Goal: Task Accomplishment & Management: Manage account settings

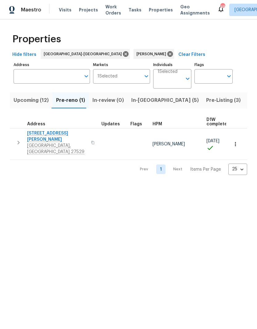
click at [152, 102] on span "In-reno (5)" at bounding box center [165, 100] width 68 height 9
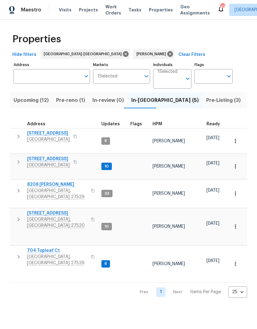
click at [35, 136] on span "125 River Hills Dr" at bounding box center [48, 133] width 43 height 6
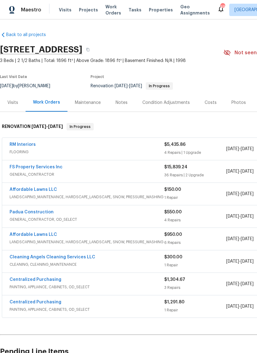
click at [15, 143] on link "RM Interiors" at bounding box center [23, 144] width 26 height 4
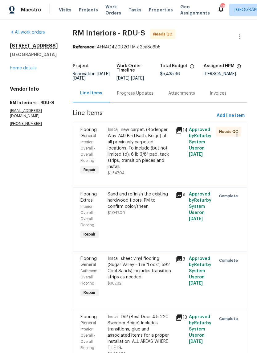
click at [150, 158] on div "Install new carpet. (Bodenger Way 749 Bird Bath, Beige) at all previously carpe…" at bounding box center [140, 148] width 64 height 43
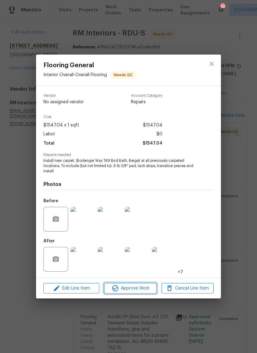
click at [135, 287] on span "Approve Work" at bounding box center [130, 289] width 48 height 8
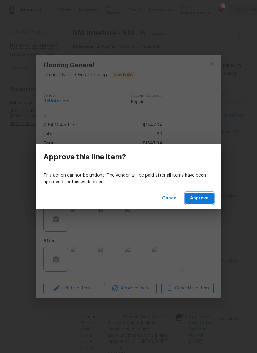
click at [211, 199] on button "Approve" at bounding box center [199, 198] width 28 height 11
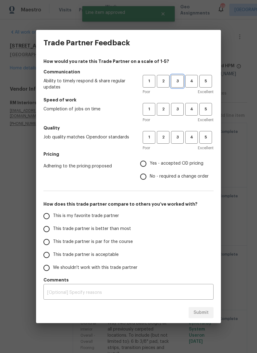
click at [179, 80] on span "3" at bounding box center [177, 81] width 11 height 7
click at [179, 109] on span "3" at bounding box center [177, 109] width 11 height 7
click at [179, 138] on span "3" at bounding box center [177, 137] width 11 height 7
click at [201, 168] on label "Yes - accepted OD pricing" at bounding box center [173, 163] width 72 height 13
click at [150, 168] on input "Yes - accepted OD pricing" at bounding box center [143, 163] width 13 height 13
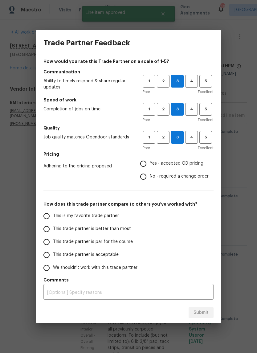
radio input "true"
click at [115, 259] on label "This trade partner is acceptable" at bounding box center [88, 255] width 97 height 13
click at [53, 259] on input "This trade partner is acceptable" at bounding box center [46, 255] width 13 height 13
click at [209, 315] on button "Submit" at bounding box center [201, 312] width 25 height 11
radio input "true"
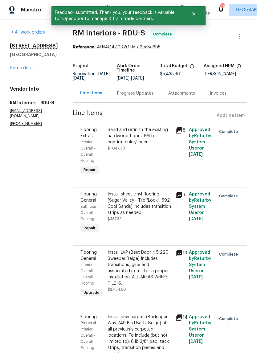
click at [29, 66] on link "Home details" at bounding box center [23, 68] width 27 height 4
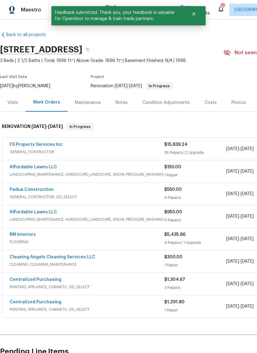
click at [77, 150] on span "GENERAL_CONTRACTOR" at bounding box center [87, 152] width 155 height 6
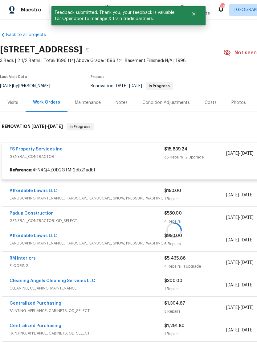
click at [54, 151] on div at bounding box center [174, 230] width 348 height 227
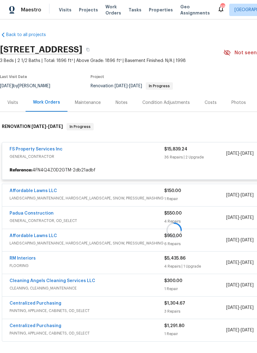
click at [47, 150] on div at bounding box center [174, 230] width 348 height 227
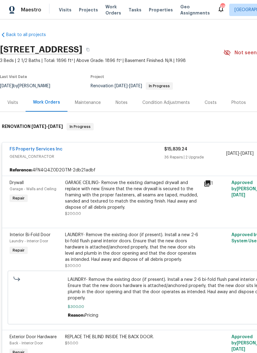
click at [43, 151] on link "FS Property Services Inc" at bounding box center [36, 149] width 53 height 4
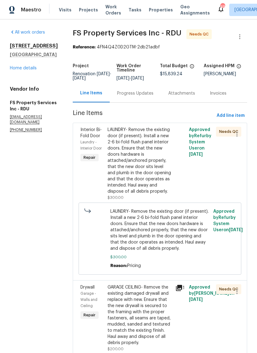
click at [183, 201] on div at bounding box center [181, 164] width 14 height 78
click at [150, 183] on div "LAUNDRY- Remove the existing door (if present). Install a new 2-6 bi-fold flush…" at bounding box center [140, 161] width 64 height 68
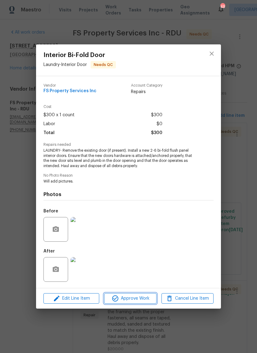
click at [143, 301] on span "Approve Work" at bounding box center [130, 299] width 48 height 8
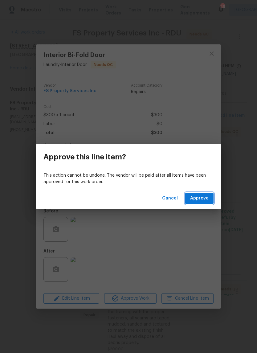
click at [204, 203] on button "Approve" at bounding box center [199, 198] width 28 height 11
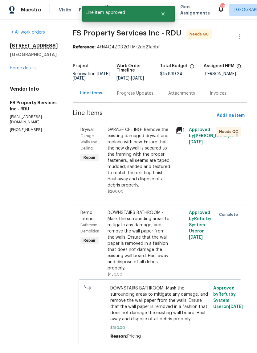
click at [155, 173] on div "GARAGE CEILING- Remove the existing damaged drywall and replace with new. Ensur…" at bounding box center [140, 158] width 64 height 62
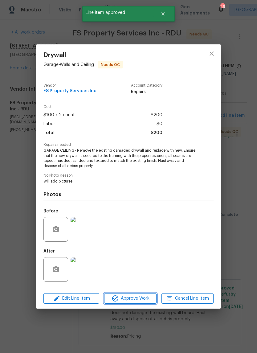
click at [146, 295] on span "Approve Work" at bounding box center [130, 299] width 48 height 8
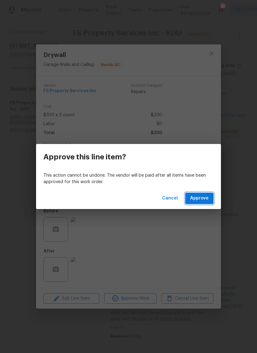
click at [206, 202] on span "Approve" at bounding box center [199, 199] width 19 height 8
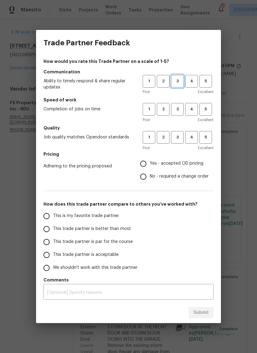
click at [180, 84] on span "3" at bounding box center [177, 81] width 11 height 7
click at [163, 111] on span "2" at bounding box center [163, 109] width 11 height 7
click at [168, 139] on span "2" at bounding box center [163, 137] width 11 height 7
click at [197, 163] on span "Yes - accepted OD pricing" at bounding box center [177, 163] width 54 height 6
click at [150, 163] on input "Yes - accepted OD pricing" at bounding box center [143, 163] width 13 height 13
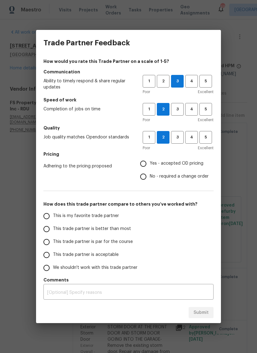
radio input "true"
click at [114, 258] on span "This trade partner is acceptable" at bounding box center [86, 255] width 66 height 6
click at [53, 258] on input "This trade partner is acceptable" at bounding box center [46, 255] width 13 height 13
click at [212, 314] on button "Submit" at bounding box center [201, 312] width 25 height 11
radio input "true"
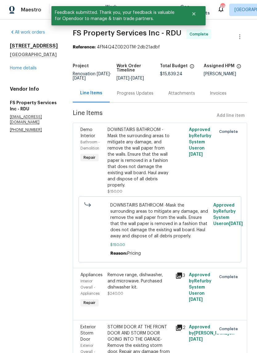
click at [29, 70] on link "Home details" at bounding box center [23, 68] width 27 height 4
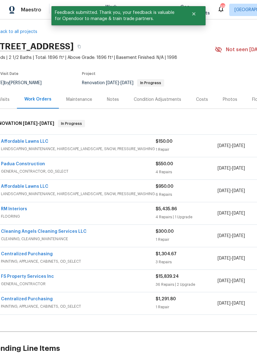
scroll to position [3, 7]
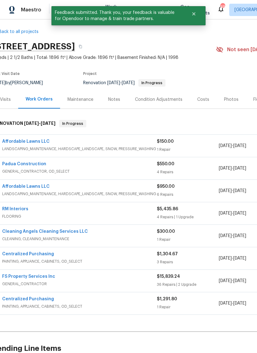
click at [39, 143] on link "Affordable Lawns LLC" at bounding box center [25, 141] width 47 height 4
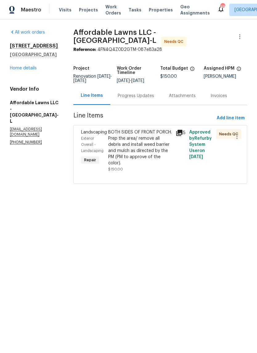
click at [159, 160] on div "BOTH SIDES OF FRONT PORCH. Prep the area/ remove all debris and install weed ba…" at bounding box center [140, 147] width 64 height 37
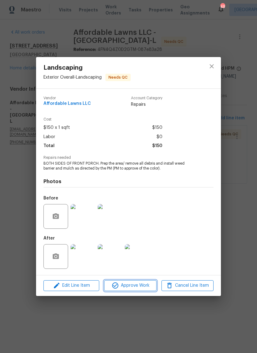
click at [145, 287] on span "Approve Work" at bounding box center [130, 286] width 48 height 8
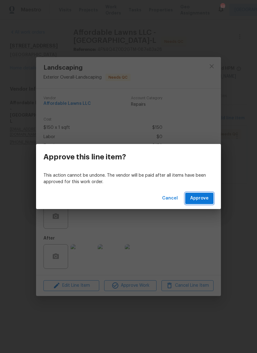
click at [209, 200] on button "Approve" at bounding box center [199, 198] width 28 height 11
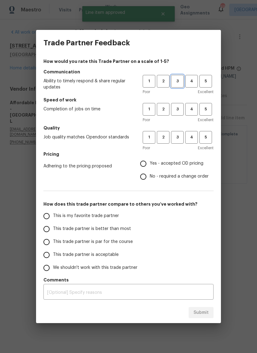
click at [179, 82] on span "3" at bounding box center [177, 81] width 11 height 7
click at [181, 111] on span "3" at bounding box center [177, 109] width 11 height 7
click at [180, 138] on span "3" at bounding box center [177, 137] width 11 height 7
click at [199, 165] on span "Yes - accepted OD pricing" at bounding box center [177, 163] width 54 height 6
click at [150, 165] on input "Yes - accepted OD pricing" at bounding box center [143, 163] width 13 height 13
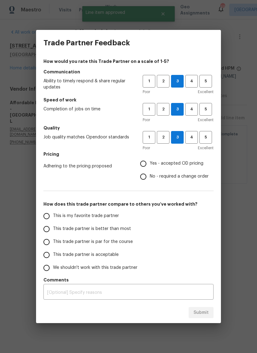
radio input "true"
click at [114, 219] on span "This is my favorite trade partner" at bounding box center [86, 216] width 66 height 6
click at [53, 219] on input "This is my favorite trade partner" at bounding box center [46, 216] width 13 height 13
click at [208, 310] on span "Submit" at bounding box center [201, 313] width 15 height 8
radio input "true"
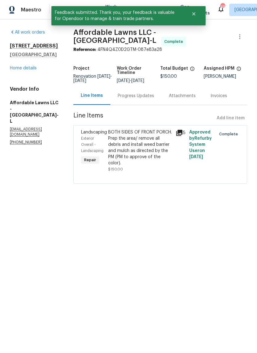
click at [33, 69] on link "Home details" at bounding box center [23, 68] width 27 height 4
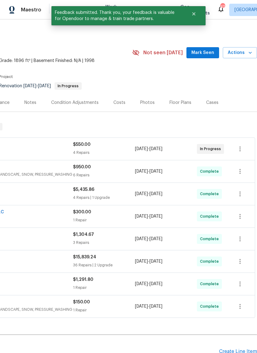
scroll to position [0, 91]
click at [207, 51] on span "Mark Seen" at bounding box center [203, 53] width 23 height 8
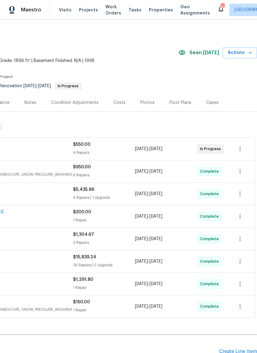
click at [245, 53] on span "Actions" at bounding box center [240, 53] width 24 height 8
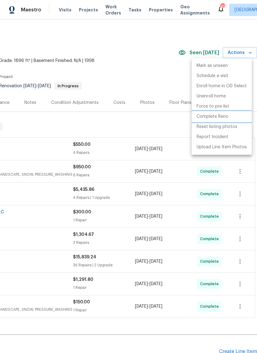
click at [232, 119] on li "Complete Reno" at bounding box center [222, 117] width 60 height 10
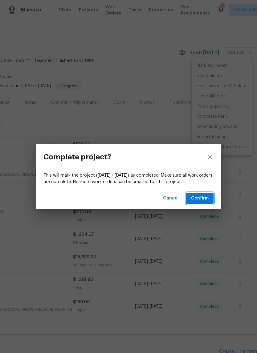
click at [213, 202] on button "Confirm" at bounding box center [199, 198] width 27 height 11
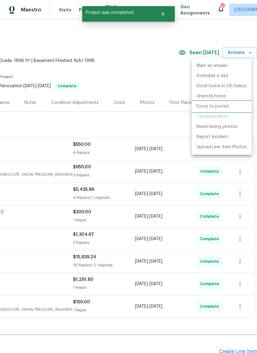
click at [228, 106] on p "Force to pre-list" at bounding box center [213, 106] width 33 height 6
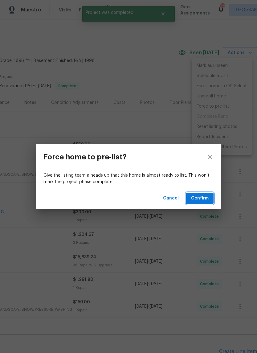
click at [208, 198] on span "Confirm" at bounding box center [200, 199] width 18 height 8
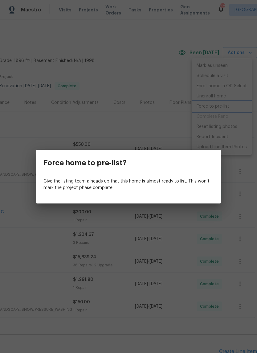
click at [161, 54] on div "Force home to pre-list? Give the listing team a heads up that this home is almo…" at bounding box center [128, 176] width 257 height 353
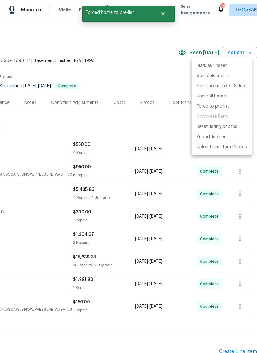
click at [153, 65] on div at bounding box center [128, 176] width 257 height 353
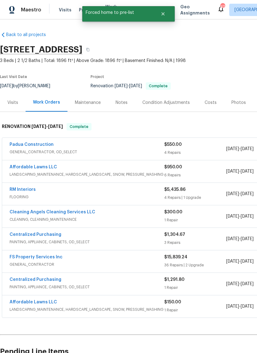
scroll to position [0, 0]
click at [28, 146] on link "Padua Construction" at bounding box center [32, 144] width 44 height 4
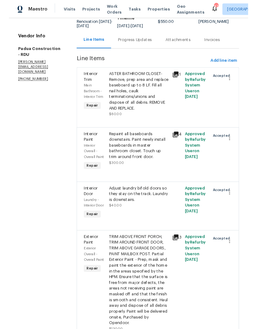
scroll to position [51, 0]
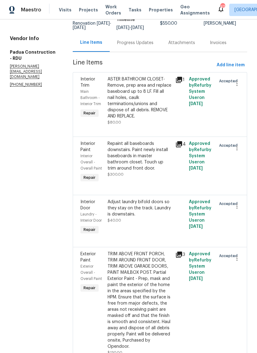
click at [147, 88] on div "ASTER BATHROOM CLOSET- Remove, prep area and replace baseboard up to 8 LF. Fill…" at bounding box center [140, 97] width 64 height 43
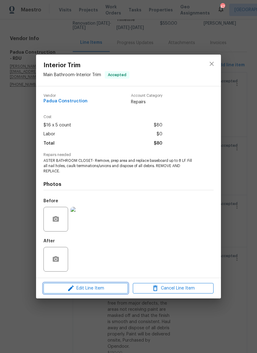
click at [111, 288] on span "Edit Line Item" at bounding box center [85, 289] width 81 height 8
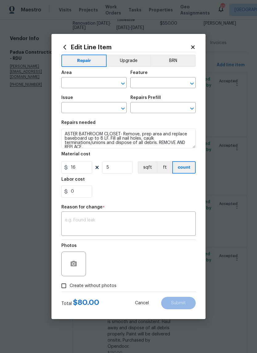
type input "Main Bathroom"
type input "Interior Trim"
type input "Install Baseboard $16.00"
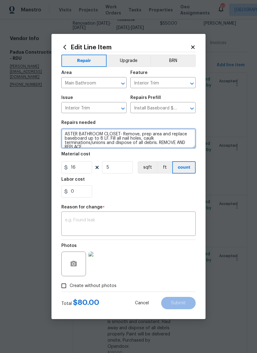
click at [66, 136] on textarea "ASTER BATHROOM CLOSET- Remove, prep area and replace baseboard up to 8 LF. Fill…" at bounding box center [128, 139] width 134 height 20
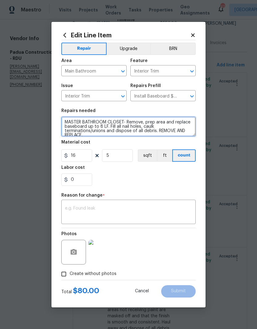
type textarea "MASTER BATHROOM CLOSET- Remove, prep area and replace baseboard up to 8 LF. Fil…"
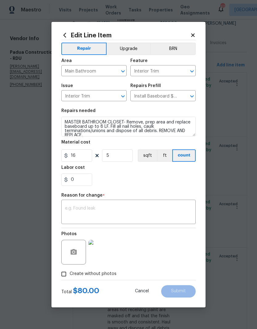
click at [157, 178] on div "0" at bounding box center [128, 179] width 134 height 12
click at [89, 273] on span "Create without photos" at bounding box center [93, 273] width 47 height 6
click at [70, 273] on input "Create without photos" at bounding box center [64, 274] width 12 height 12
checkbox input "false"
click at [195, 34] on icon at bounding box center [193, 35] width 6 height 6
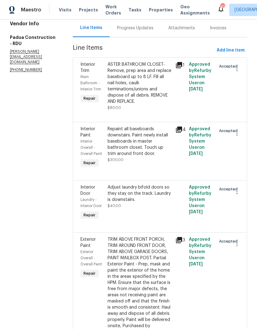
scroll to position [65, 0]
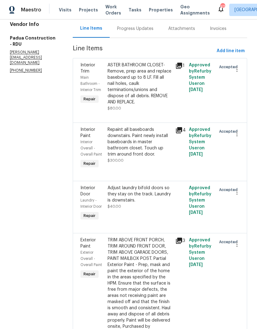
click at [149, 265] on div "TRIM ABOVE FRONT PORCH, TRIM AROUND FRONT DOOR, TRIM ABOVE GARAGE DOORS, PAINT …" at bounding box center [140, 286] width 64 height 99
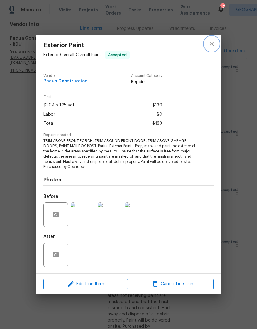
click at [211, 40] on icon "close" at bounding box center [211, 43] width 7 height 7
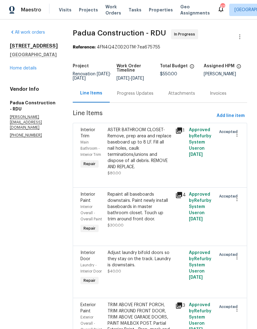
scroll to position [0, 0]
click at [33, 70] on link "Home details" at bounding box center [23, 68] width 27 height 4
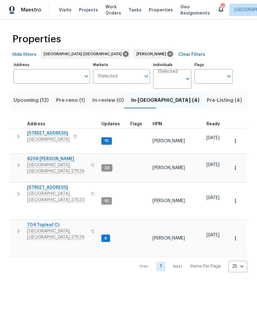
click at [32, 132] on span "[STREET_ADDRESS]" at bounding box center [48, 133] width 43 height 6
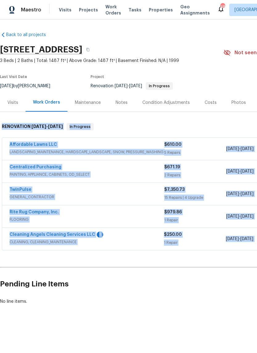
click at [170, 283] on h2 "Pending Line Items" at bounding box center [155, 284] width 311 height 29
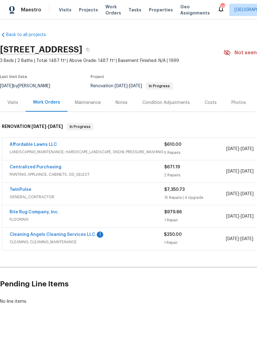
click at [27, 234] on link "Cleaning Angels Cleaning Services LLC" at bounding box center [53, 235] width 86 height 4
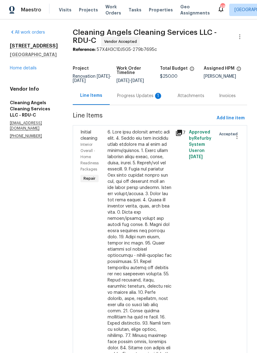
click at [151, 99] on div "Progress Updates 1" at bounding box center [140, 96] width 46 height 6
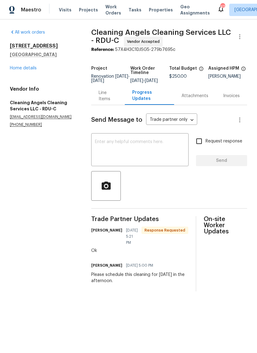
click at [19, 66] on link "Home details" at bounding box center [23, 68] width 27 height 4
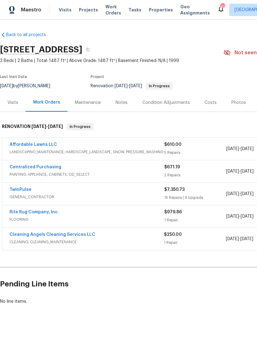
click at [249, 256] on div "Back to all projects [STREET_ADDRESS] 3 Beds | 2 Baths | Total: 1487 ft² | Abov…" at bounding box center [174, 168] width 348 height 283
